Goal: Information Seeking & Learning: Understand process/instructions

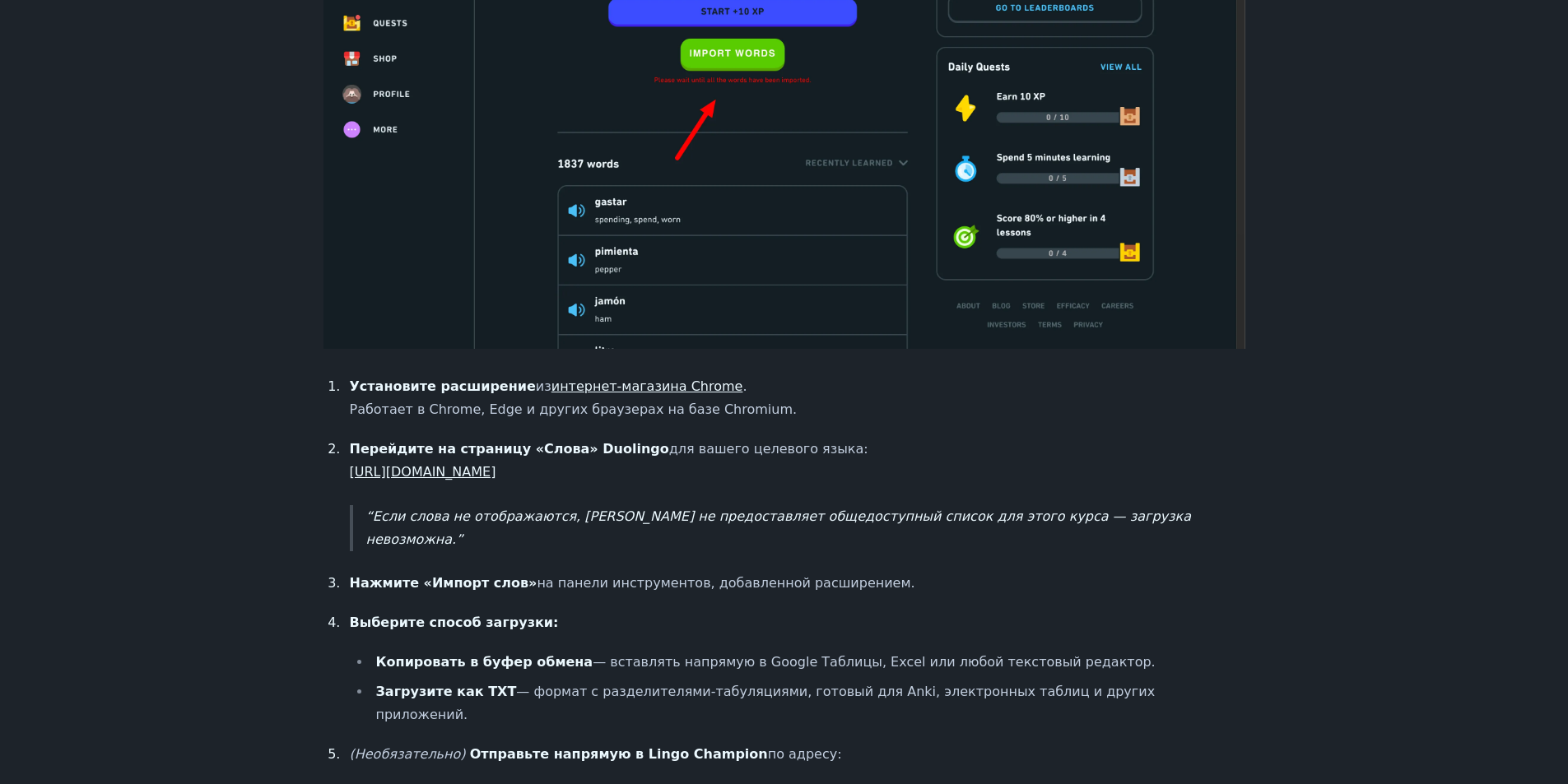
scroll to position [1114, 0]
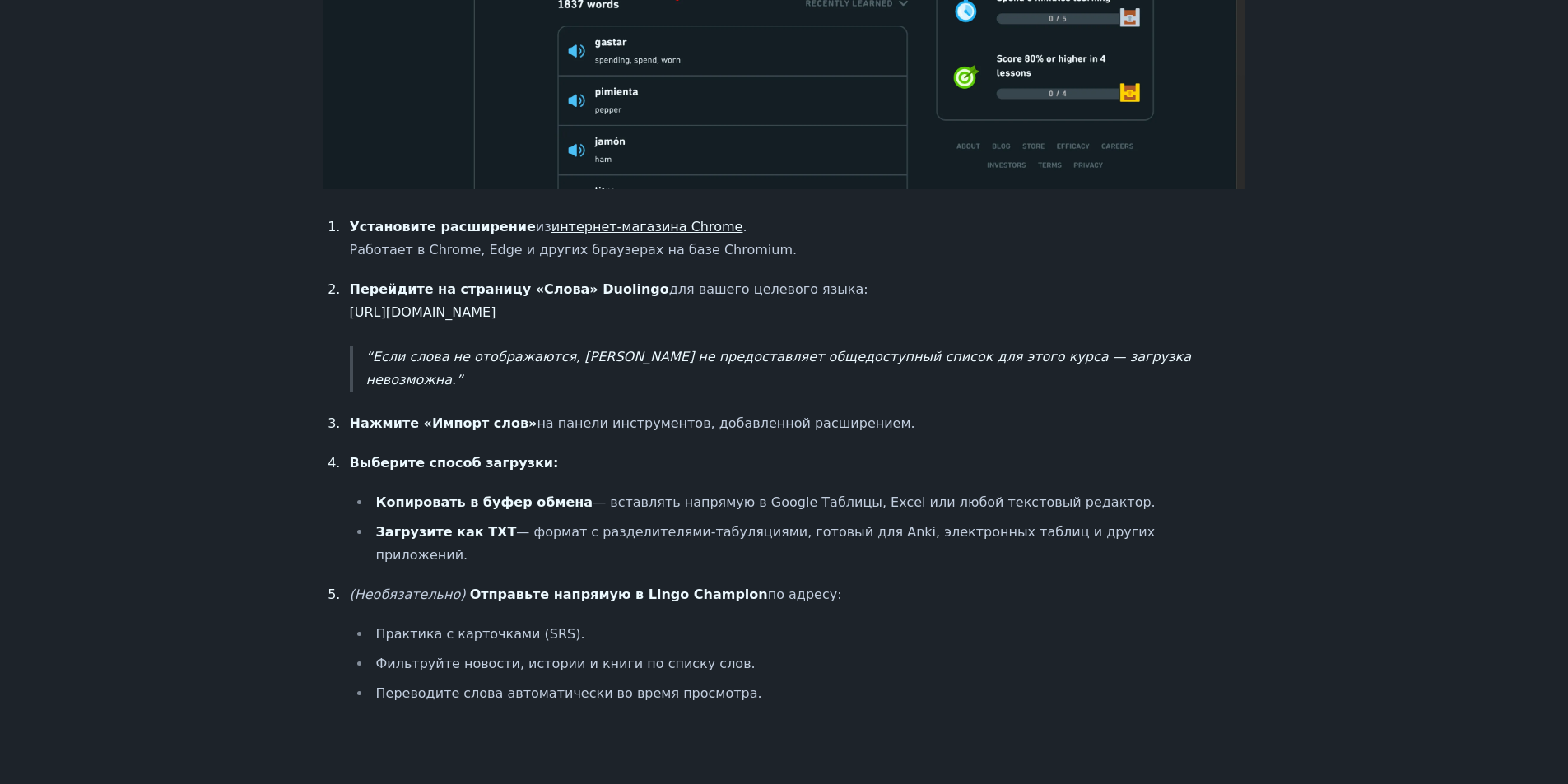
click at [497, 312] on font "[URL][DOMAIN_NAME]" at bounding box center [422, 312] width 146 height 15
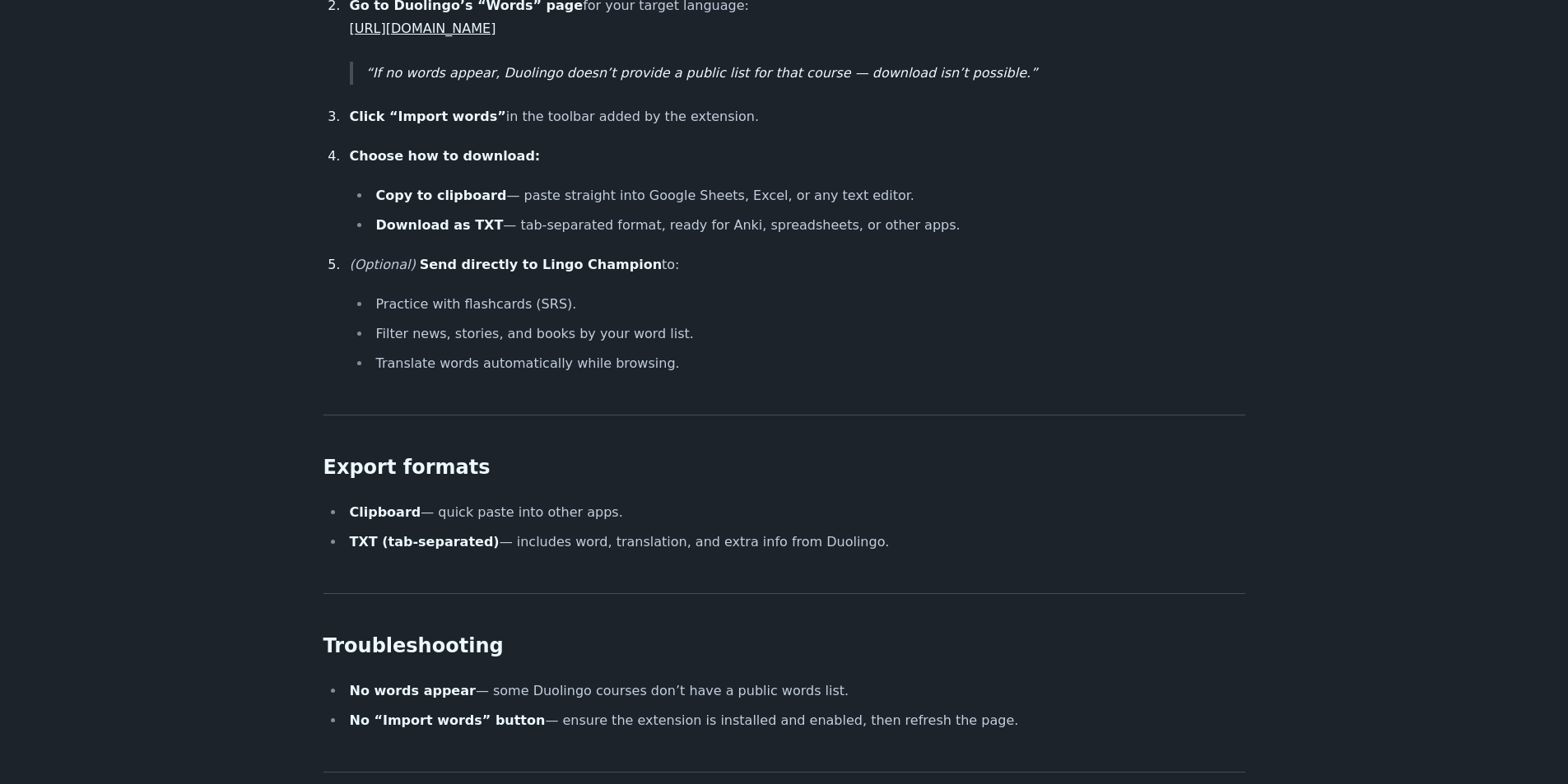
scroll to position [1893, 0]
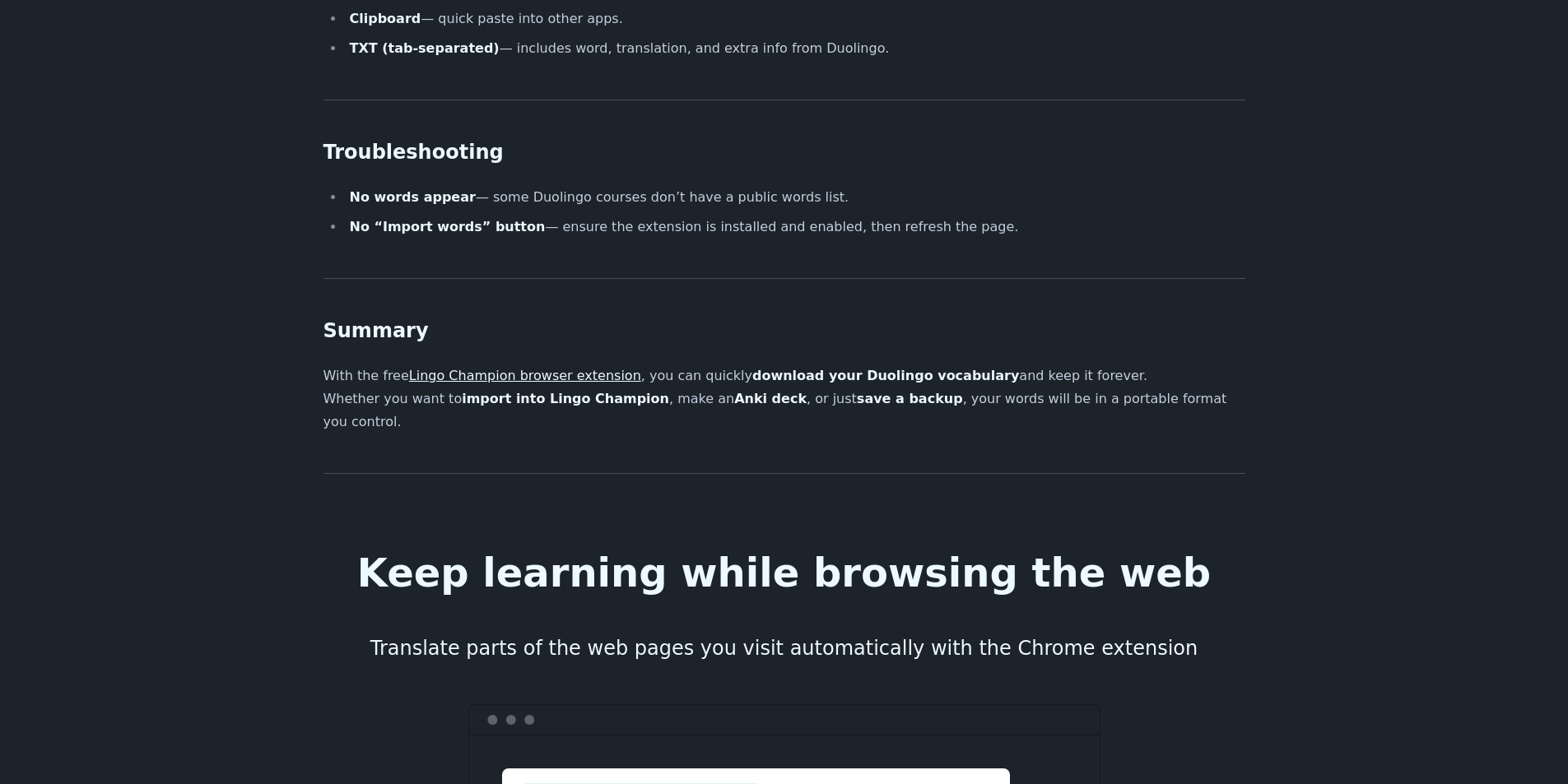
click at [544, 368] on link "Lingo Champion browser extension" at bounding box center [525, 375] width 232 height 15
